Goal: Task Accomplishment & Management: Use online tool/utility

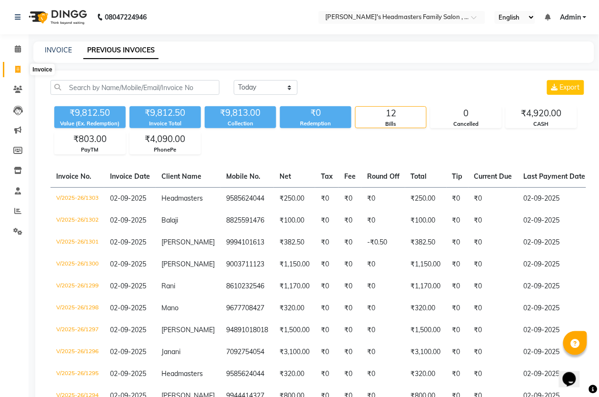
click at [14, 70] on span at bounding box center [18, 69] width 17 height 11
select select "service"
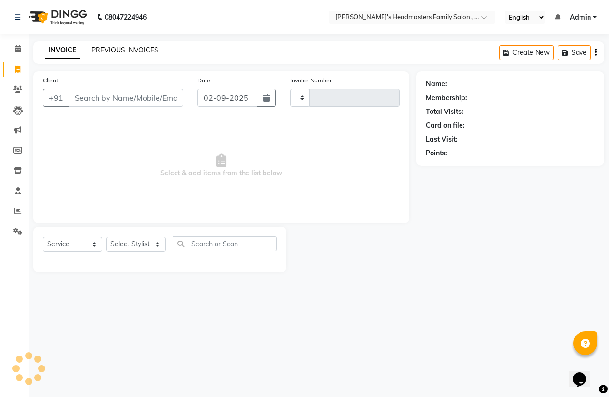
click at [137, 53] on link "PREVIOUS INVOICES" at bounding box center [124, 50] width 67 height 9
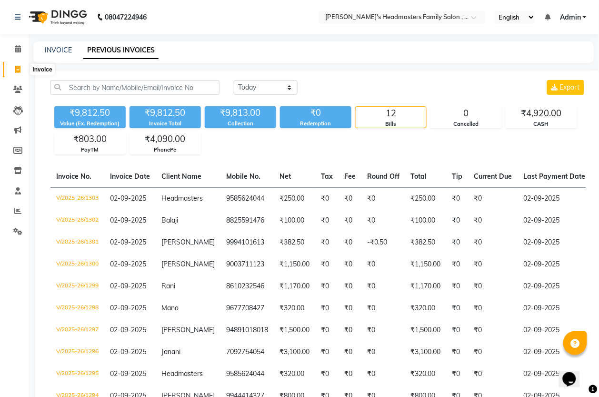
click at [18, 67] on icon at bounding box center [17, 69] width 5 height 7
select select "service"
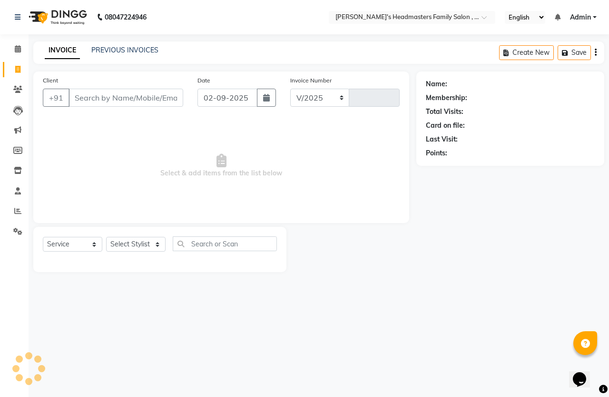
select select "7213"
type input "1304"
